Goal: Information Seeking & Learning: Compare options

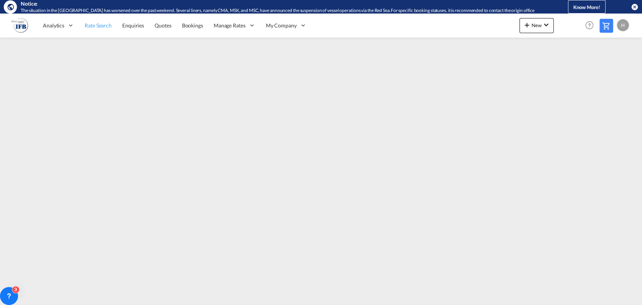
click at [110, 24] on span "Rate Search" at bounding box center [98, 25] width 27 height 6
click at [100, 27] on span "Rate Search" at bounding box center [98, 25] width 27 height 6
